Goal: Information Seeking & Learning: Learn about a topic

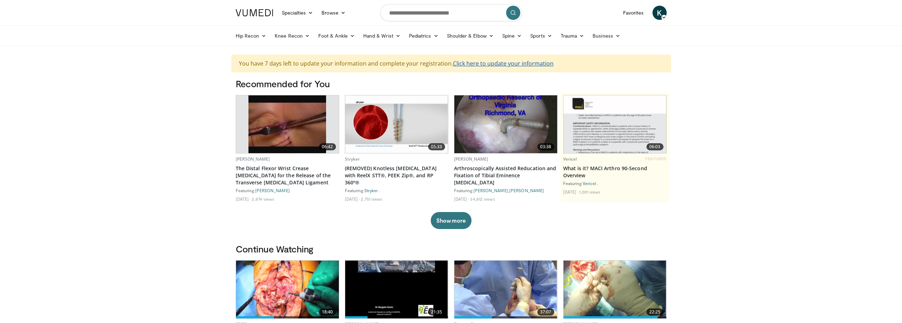
click at [517, 62] on link "Click here to update your information" at bounding box center [503, 64] width 101 height 8
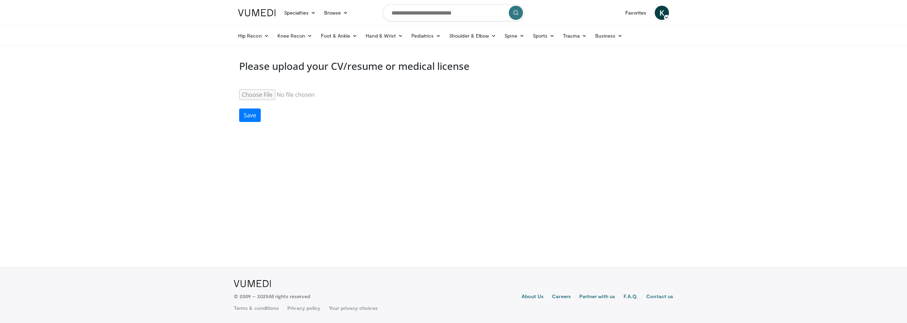
click at [261, 92] on input "Resume" at bounding box center [293, 94] width 108 height 11
drag, startPoint x: 515, startPoint y: 168, endPoint x: 422, endPoint y: 135, distance: 99.3
click at [510, 169] on body "Specialties Adult & Family Medicine Allergy, Asthma, Immunology Anesthesiology …" at bounding box center [453, 161] width 907 height 323
click at [258, 12] on img at bounding box center [257, 12] width 38 height 7
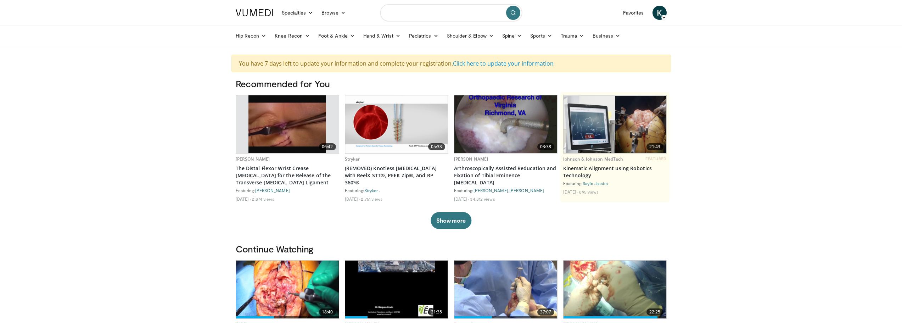
click at [452, 16] on input "Search topics, interventions" at bounding box center [451, 12] width 142 height 17
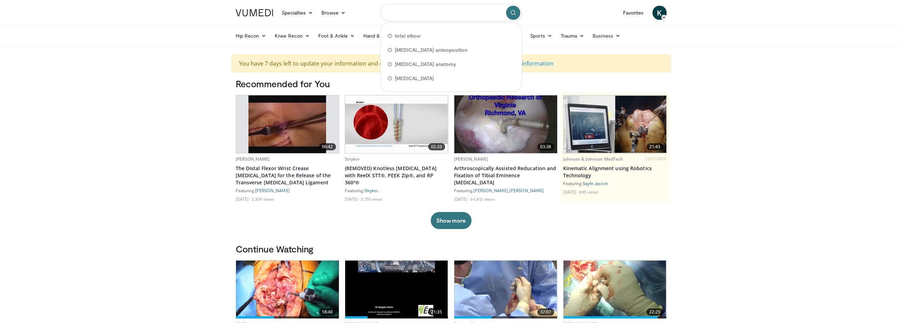
type input "*"
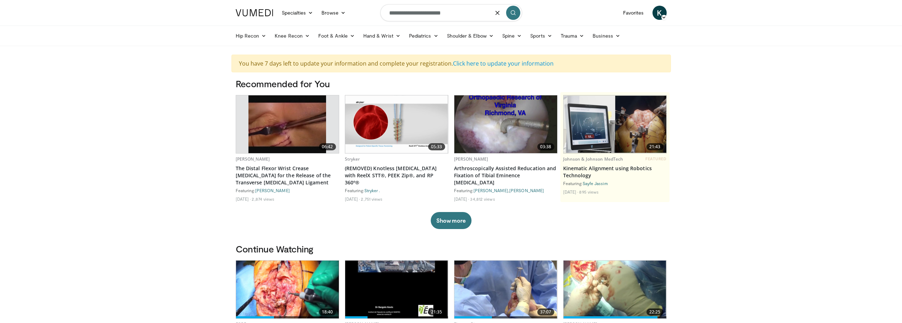
type input "**********"
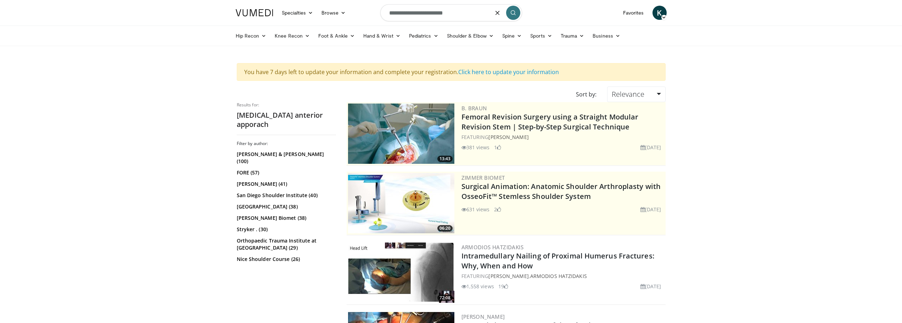
drag, startPoint x: 428, startPoint y: 12, endPoint x: 153, endPoint y: 5, distance: 274.7
click at [174, 0] on html "Specialties Adult & Family Medicine Allergy, [MEDICAL_DATA], Immunology Anesthe…" at bounding box center [451, 161] width 902 height 323
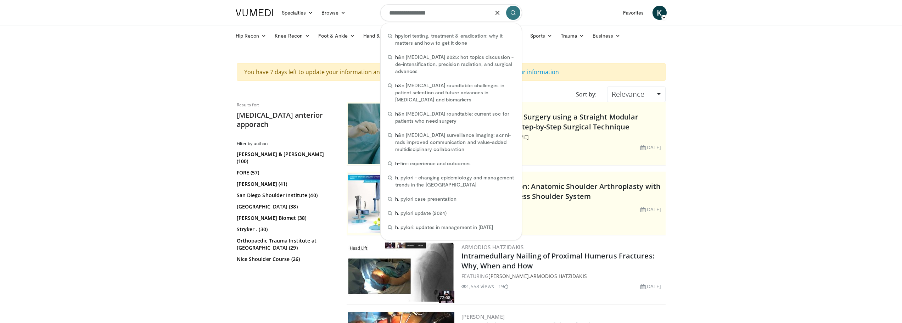
type input "**********"
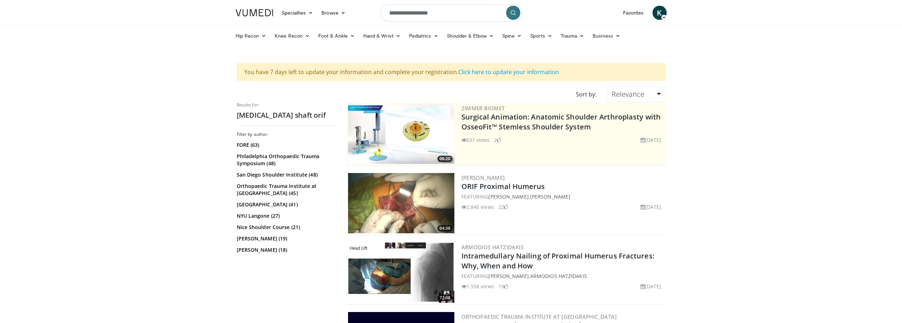
drag, startPoint x: 465, startPoint y: 14, endPoint x: 256, endPoint y: -1, distance: 210.0
click at [256, 0] on html "Specialties Adult & Family Medicine Allergy, [MEDICAL_DATA], Immunology Anesthe…" at bounding box center [451, 161] width 902 height 323
